Goal: Task Accomplishment & Management: Complete application form

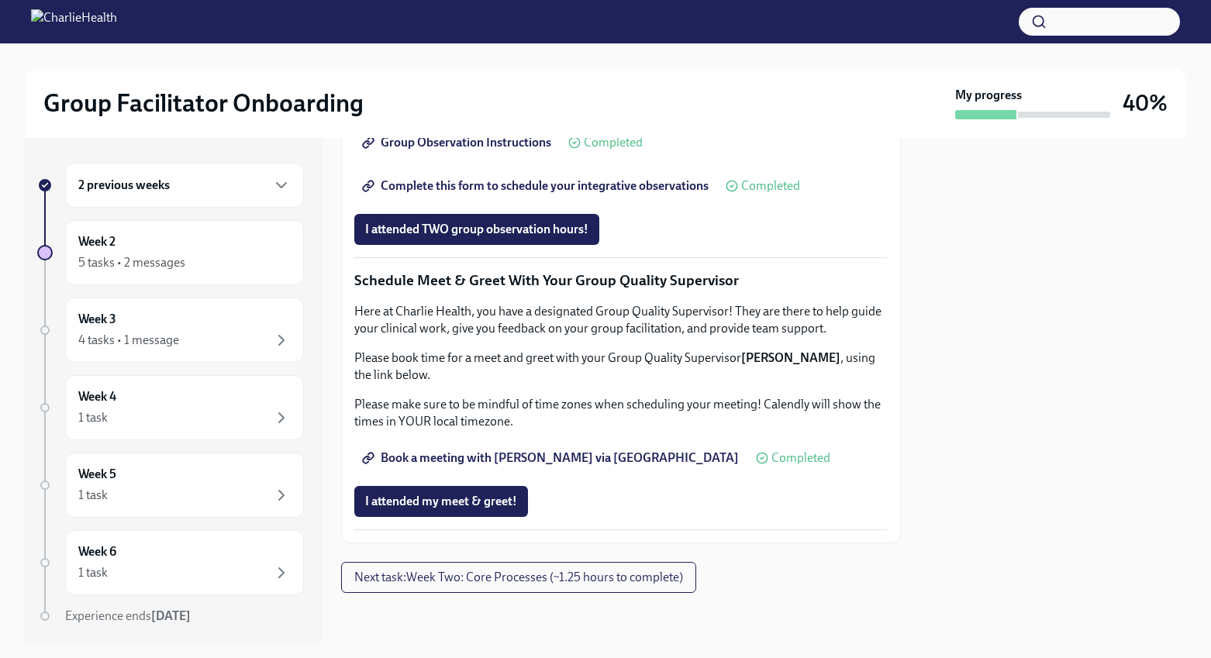
scroll to position [1107, 0]
click at [239, 184] on div "2 previous weeks" at bounding box center [184, 185] width 212 height 19
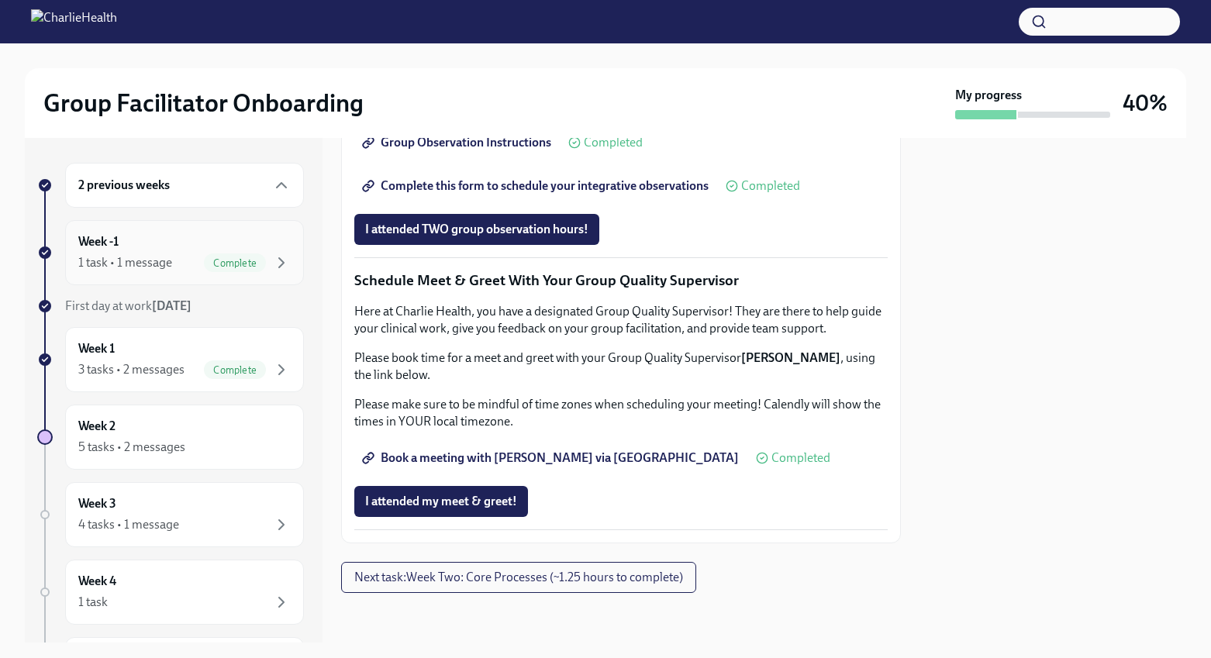
click at [155, 237] on div "Week -1 1 task • 1 message Complete" at bounding box center [184, 252] width 212 height 39
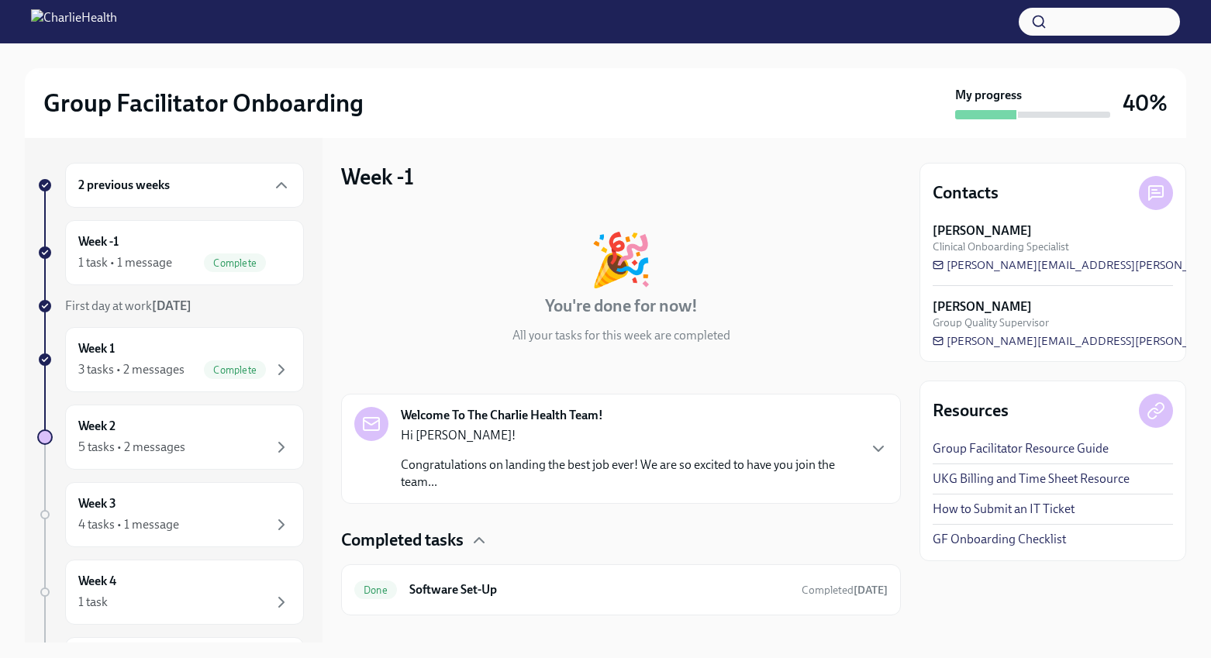
click at [551, 489] on p "Congratulations on landing the best job ever! We are so excited to have you joi…" at bounding box center [629, 474] width 456 height 34
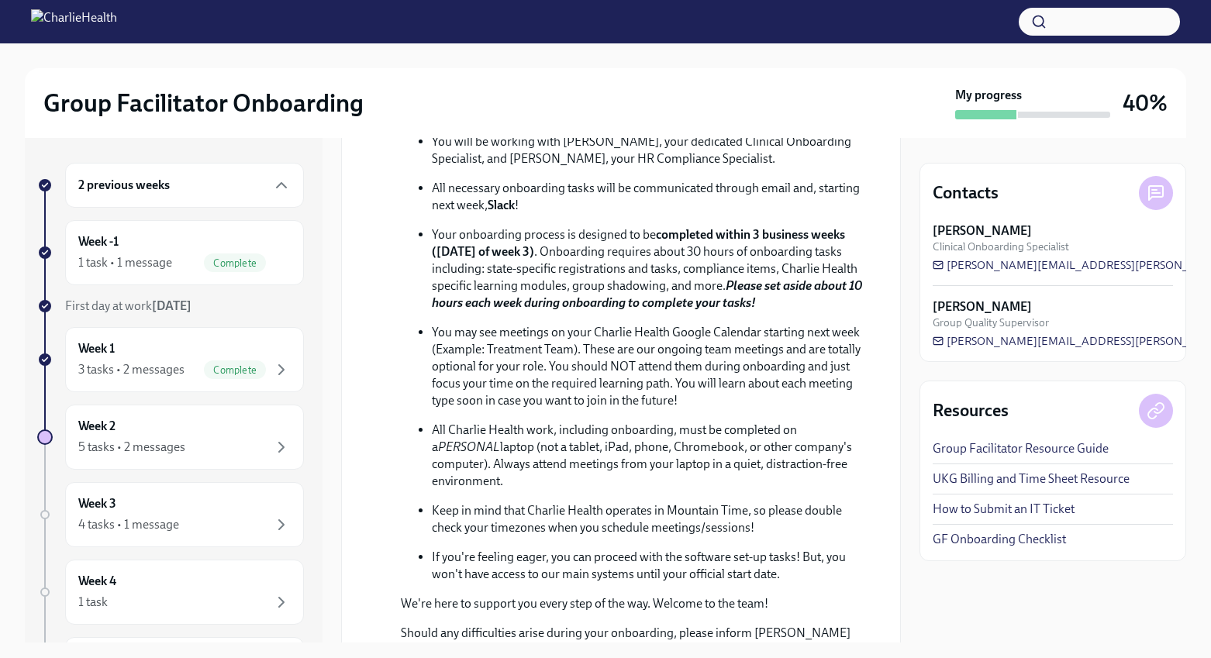
scroll to position [475, 0]
click at [229, 447] on div "5 tasks • 2 messages" at bounding box center [184, 447] width 212 height 19
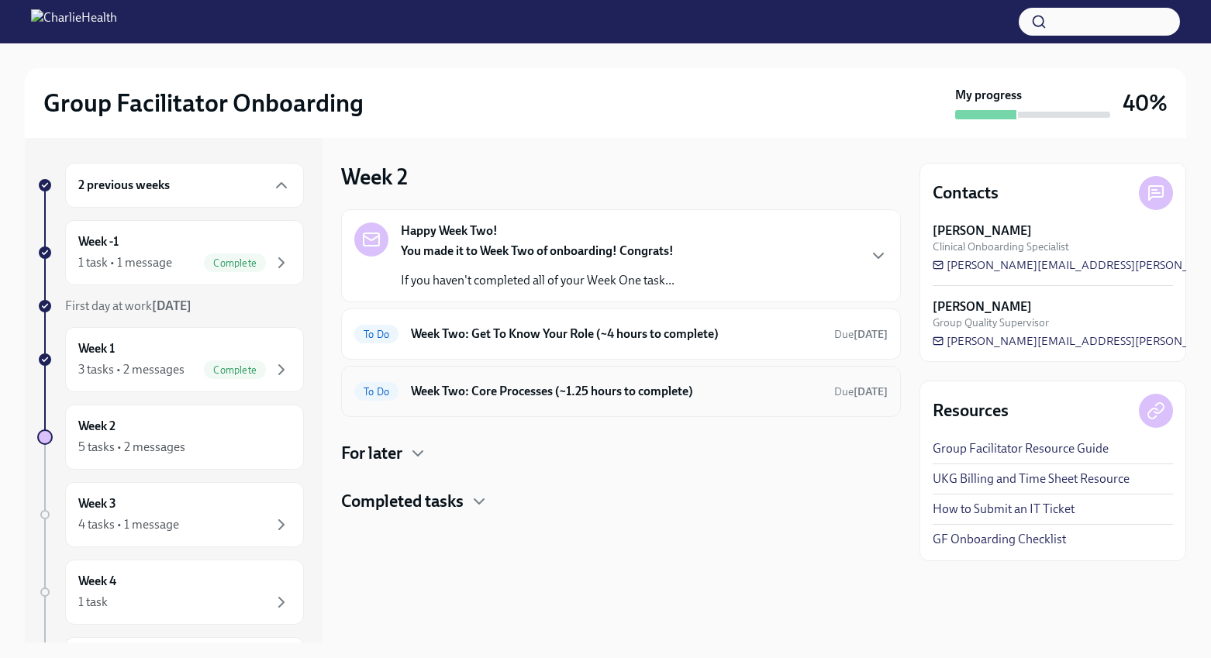
click at [649, 404] on div "To Do Week Two: Core Processes (~1.25 hours to complete) Due [DATE]" at bounding box center [621, 391] width 560 height 51
click at [615, 392] on h6 "Week Two: Core Processes (~1.25 hours to complete)" at bounding box center [616, 391] width 411 height 17
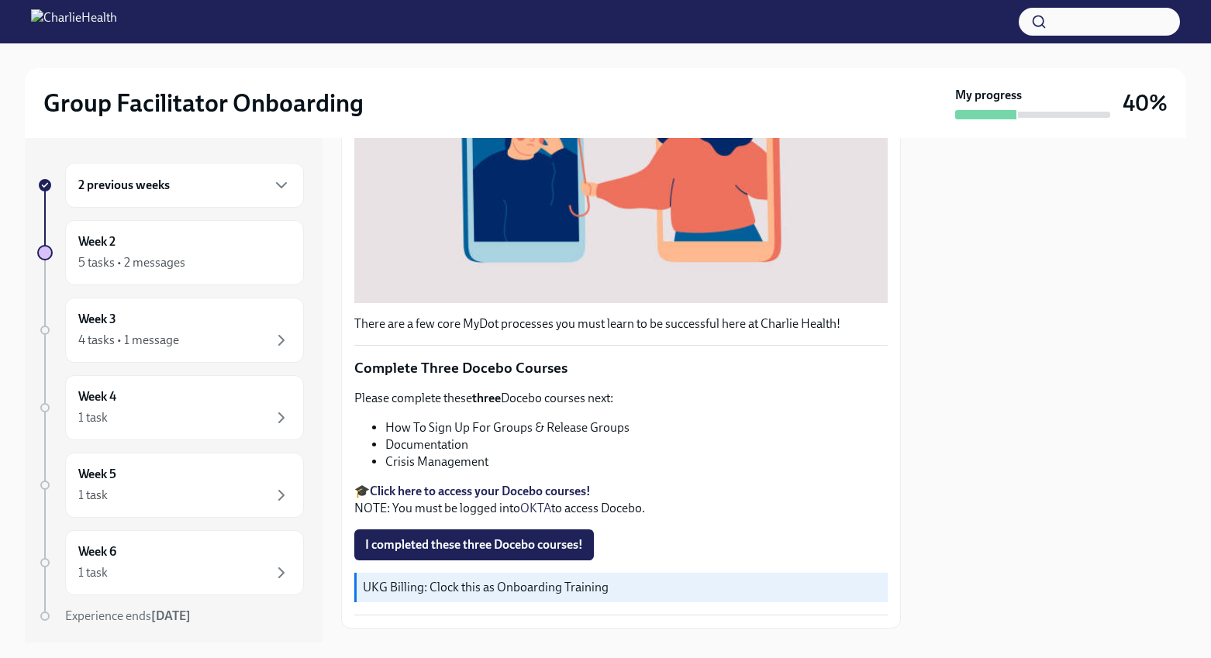
scroll to position [437, 0]
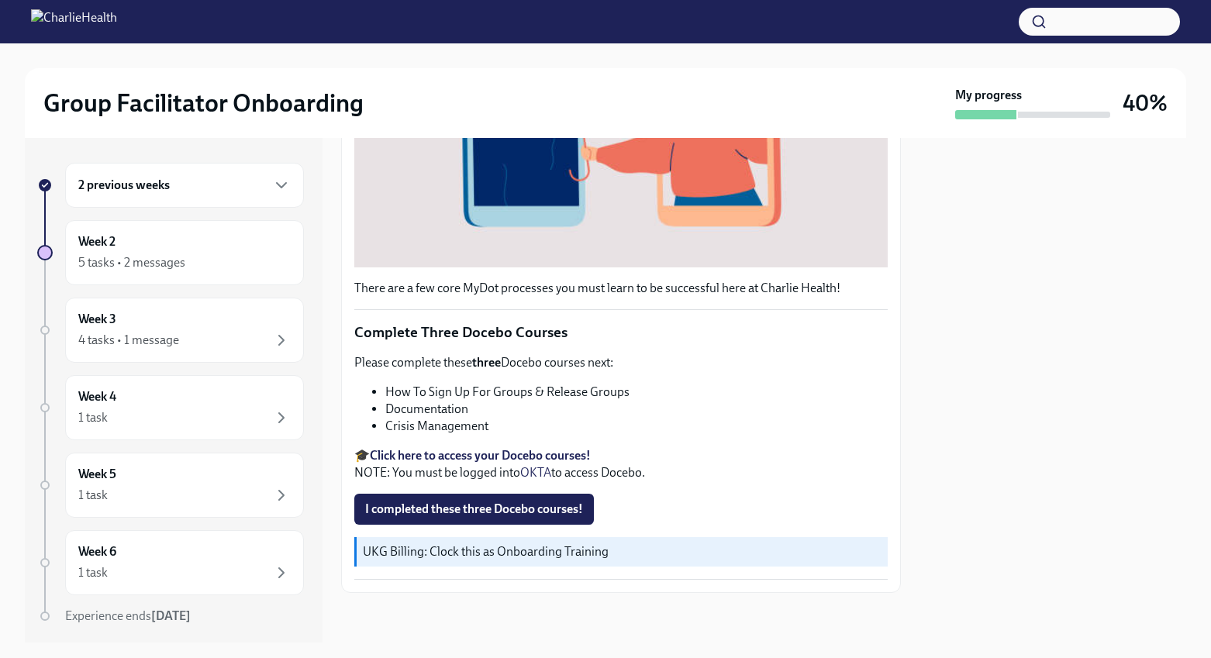
click at [503, 456] on strong "Click here to access your Docebo courses!" at bounding box center [480, 455] width 221 height 15
click at [544, 455] on strong "Click here to access your Docebo courses!" at bounding box center [480, 455] width 221 height 15
click at [534, 452] on strong "Click here to access your Docebo courses!" at bounding box center [480, 455] width 221 height 15
click at [451, 510] on span "I completed these three Docebo courses!" at bounding box center [474, 510] width 218 height 16
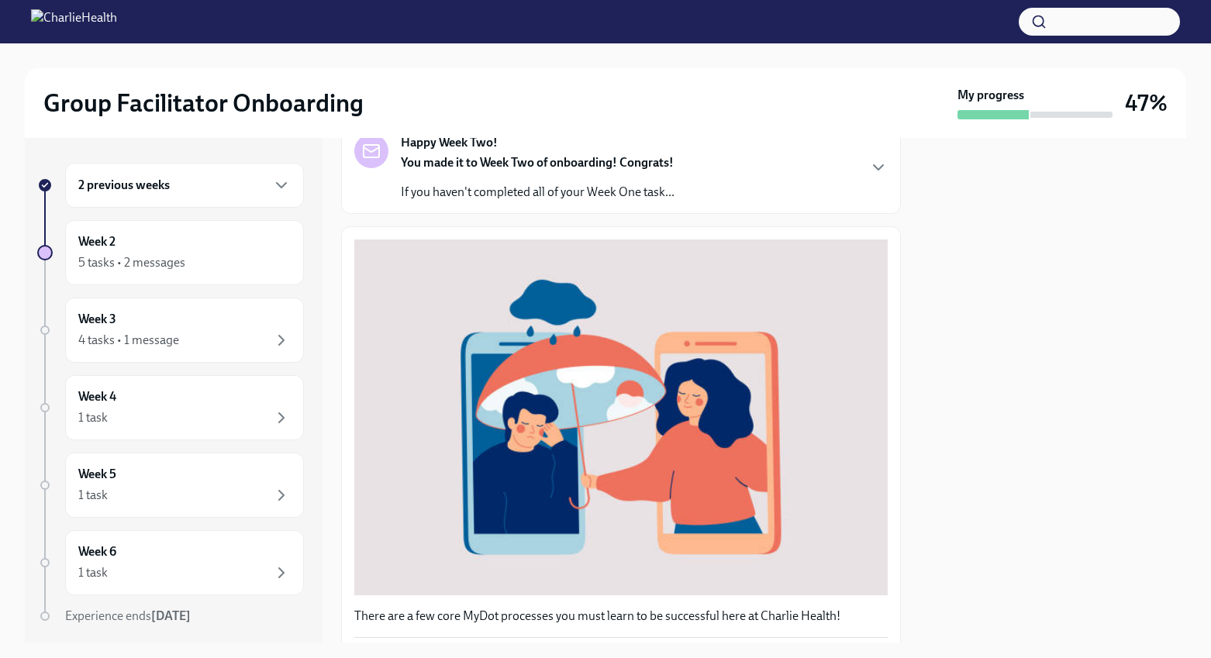
scroll to position [0, 0]
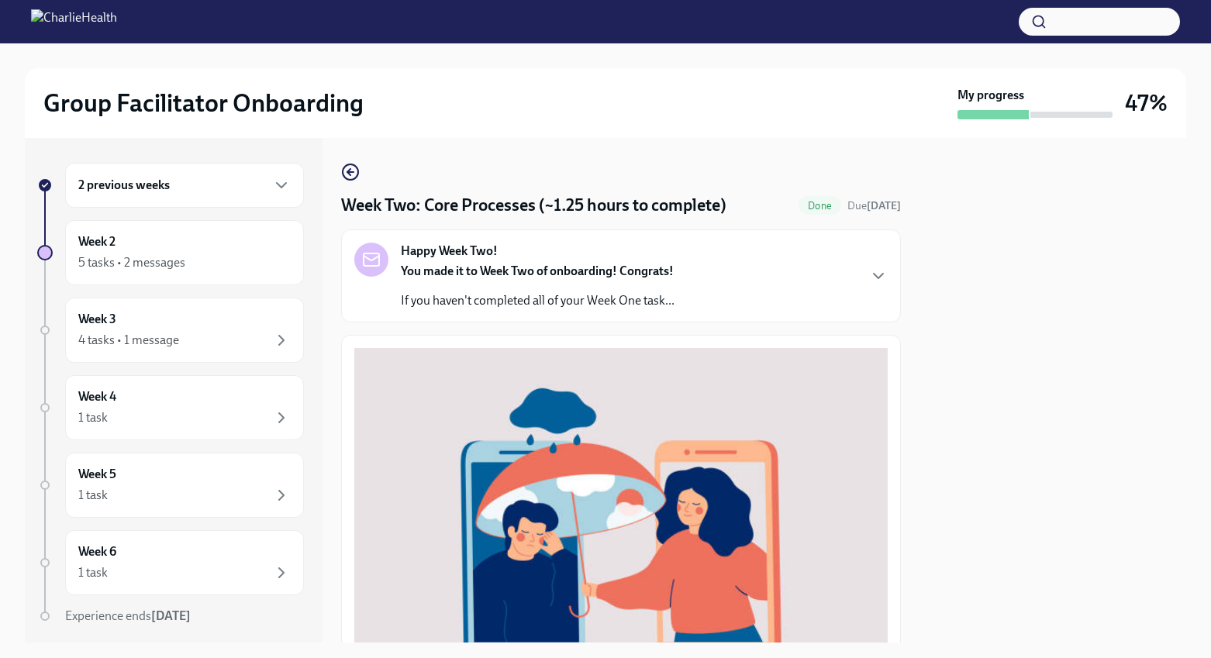
click at [865, 276] on div "Happy Week Two! You made it to Week Two of onboarding! Congrats! If you haven't…" at bounding box center [621, 276] width 534 height 67
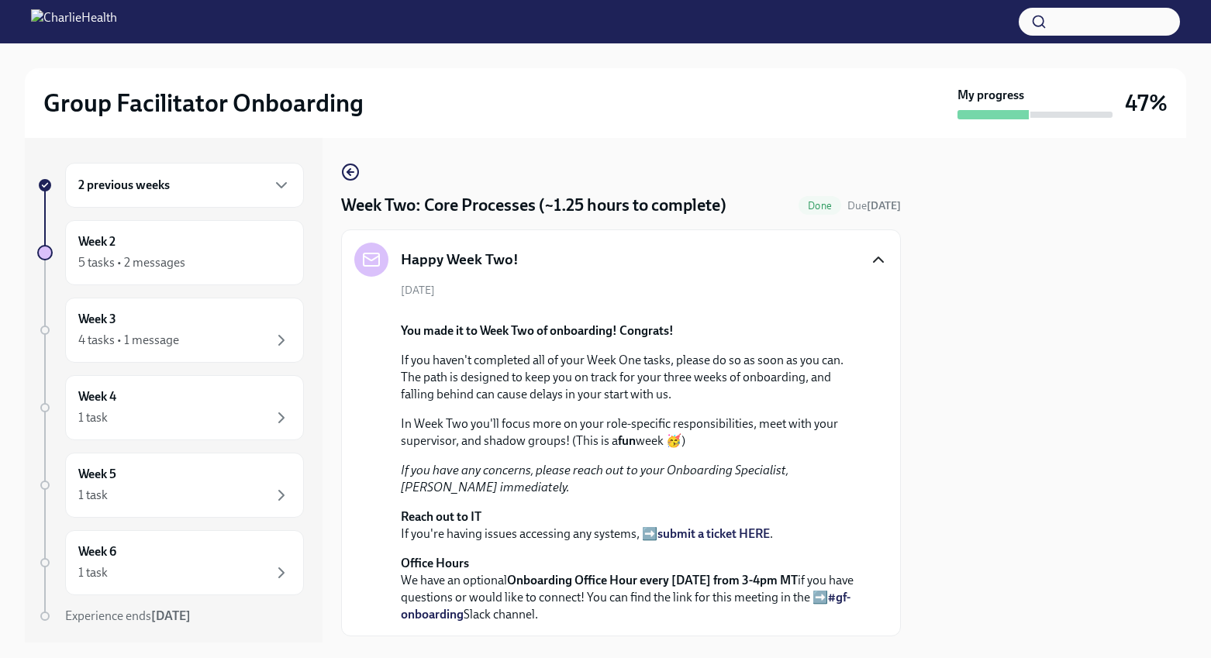
click at [879, 266] on icon "button" at bounding box center [878, 259] width 19 height 19
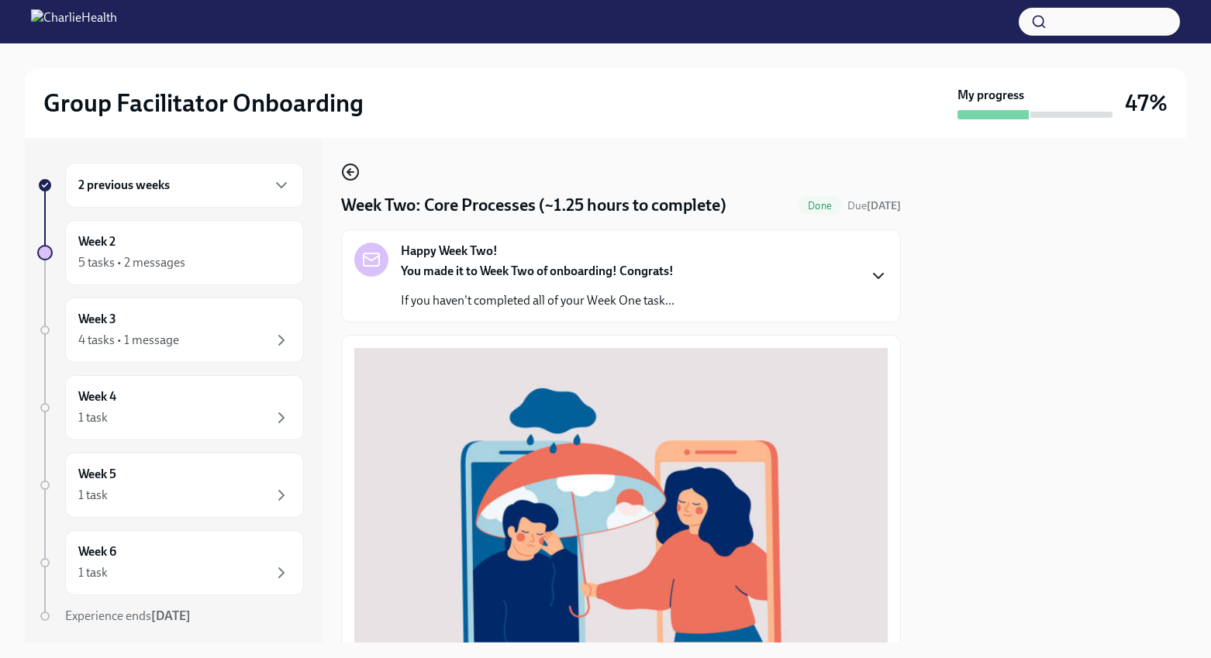
click at [351, 178] on icon "button" at bounding box center [350, 172] width 19 height 19
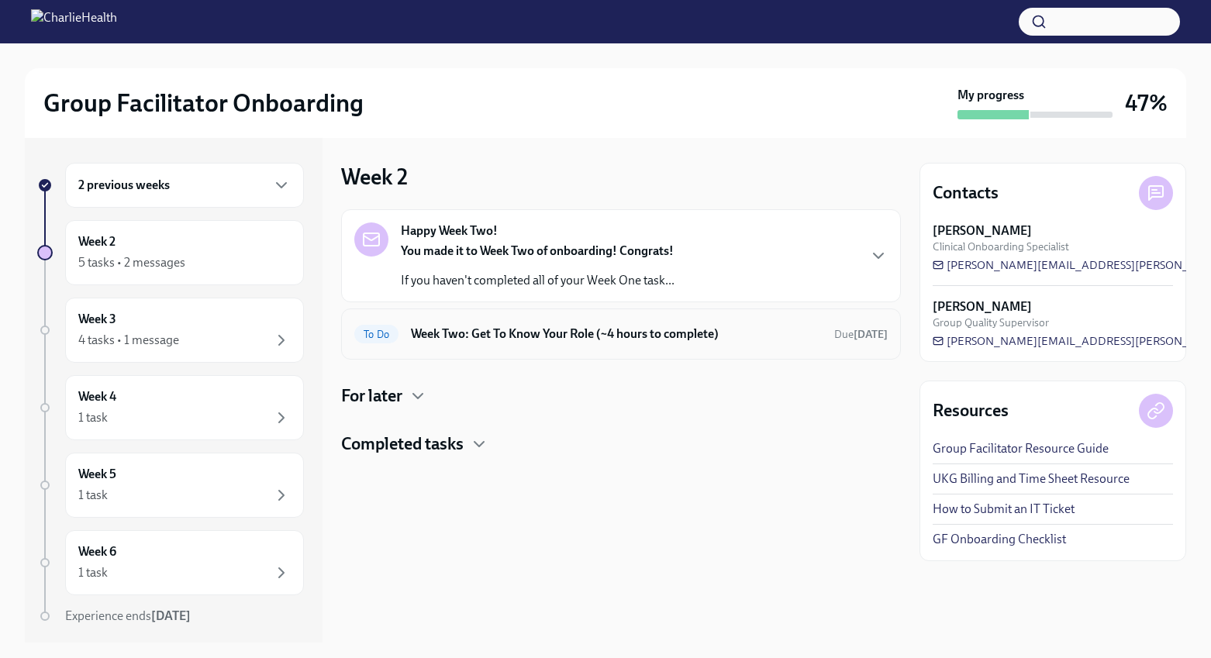
click at [572, 342] on h6 "Week Two: Get To Know Your Role (~4 hours to complete)" at bounding box center [616, 334] width 411 height 17
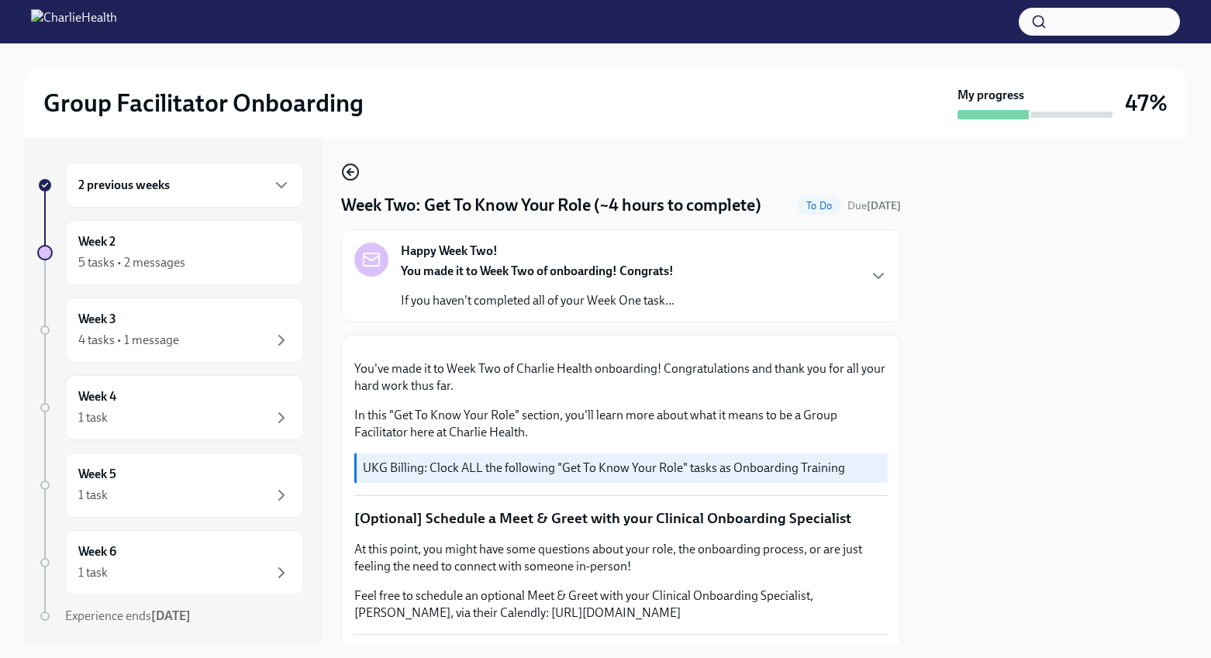
click at [357, 168] on circle "button" at bounding box center [351, 172] width 16 height 16
